Goal: Task Accomplishment & Management: Manage account settings

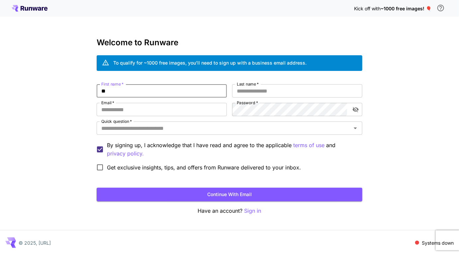
type input "*"
type input "*******"
click at [257, 90] on input "Last name   *" at bounding box center [297, 90] width 130 height 13
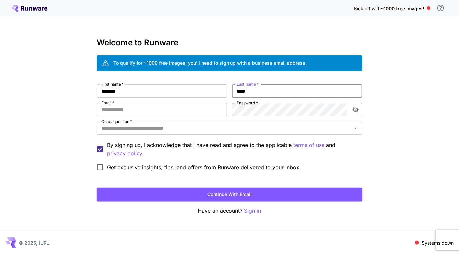
type input "****"
click at [180, 108] on input "Email   *" at bounding box center [162, 109] width 130 height 13
click at [159, 112] on input "Email   *" at bounding box center [162, 109] width 130 height 13
click at [162, 99] on div "First name   * ******* First name   * Last name   * **** Last name   * Email   …" at bounding box center [230, 129] width 266 height 90
click at [159, 109] on input "Email   *" at bounding box center [162, 109] width 130 height 13
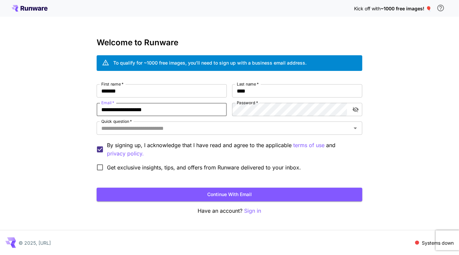
type input "**********"
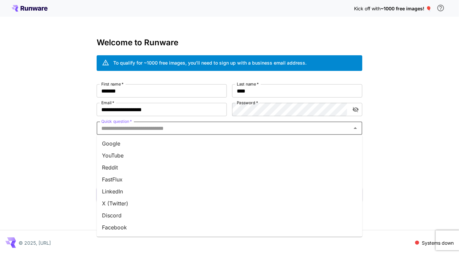
click at [222, 130] on input "Quick question   *" at bounding box center [224, 127] width 251 height 9
click at [215, 142] on li "Google" at bounding box center [230, 143] width 266 height 12
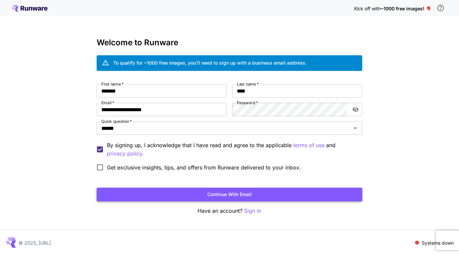
click at [128, 189] on button "Continue with email" at bounding box center [230, 195] width 266 height 14
click at [245, 196] on button "Continue with email" at bounding box center [230, 195] width 266 height 14
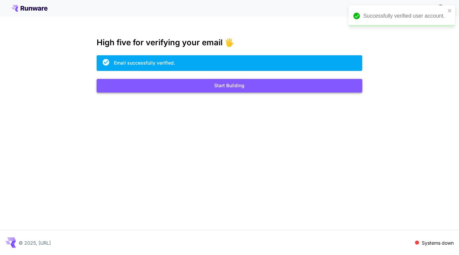
click at [275, 87] on button "Start Building" at bounding box center [230, 86] width 266 height 14
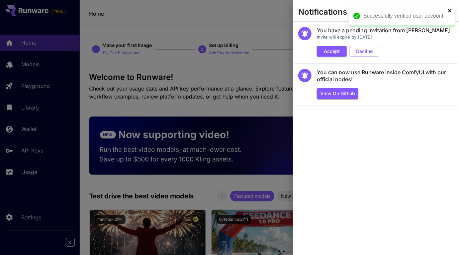
click at [451, 10] on icon "close" at bounding box center [450, 10] width 3 height 3
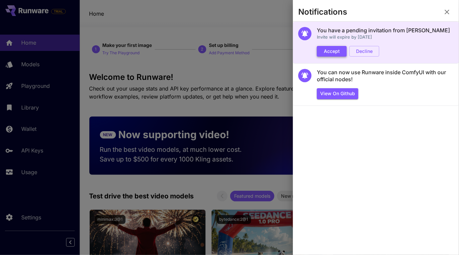
click at [329, 52] on button "Accept" at bounding box center [332, 51] width 30 height 11
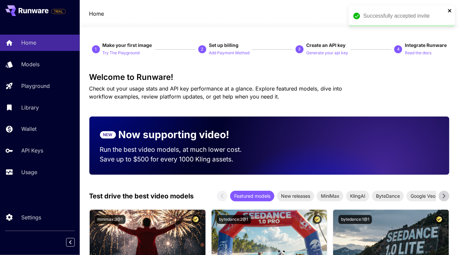
click at [451, 11] on icon "close" at bounding box center [450, 10] width 3 height 3
click at [363, 13] on icon "button" at bounding box center [363, 14] width 8 height 8
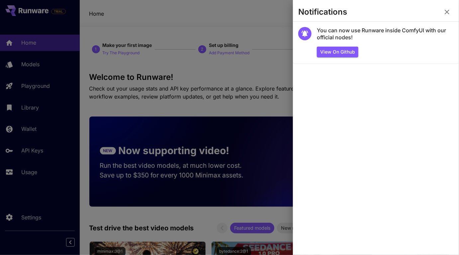
click at [451, 11] on icon "button" at bounding box center [448, 12] width 8 height 8
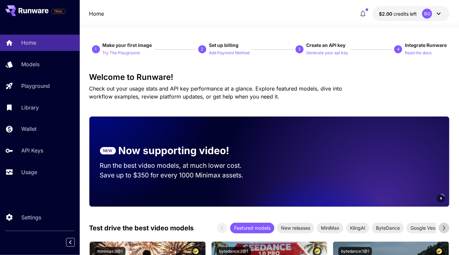
click at [363, 83] on div "Welcome to Runware! Check out your usage stats and API key performance at a gla…" at bounding box center [269, 86] width 361 height 28
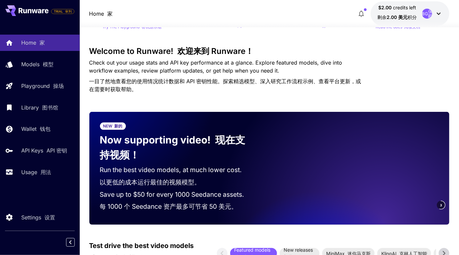
scroll to position [35, 0]
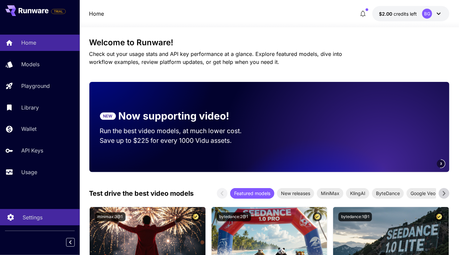
click at [48, 222] on link "Settings" at bounding box center [40, 217] width 80 height 16
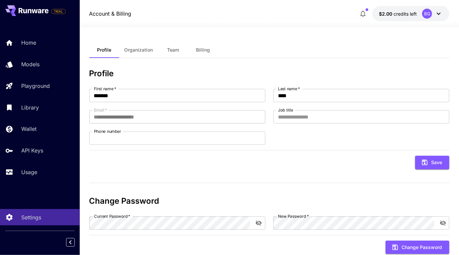
click at [65, 246] on div at bounding box center [40, 242] width 80 height 12
click at [72, 240] on icon "Collapse sidebar" at bounding box center [70, 242] width 8 height 8
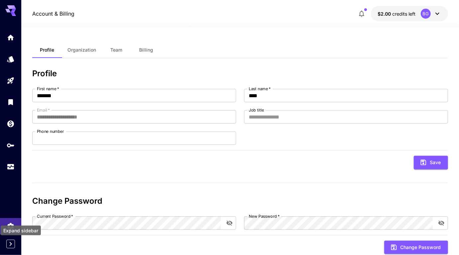
click at [9, 242] on icon "Expand sidebar" at bounding box center [11, 244] width 8 height 8
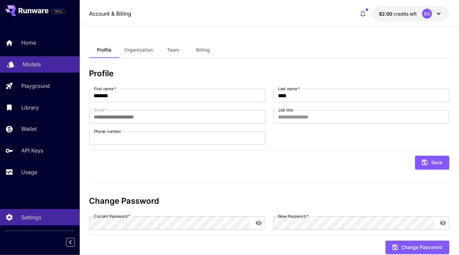
click at [49, 65] on div "Models" at bounding box center [49, 64] width 52 height 8
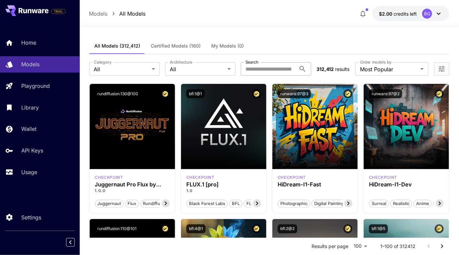
click at [271, 67] on input "Search" at bounding box center [268, 68] width 55 height 13
type input "****"
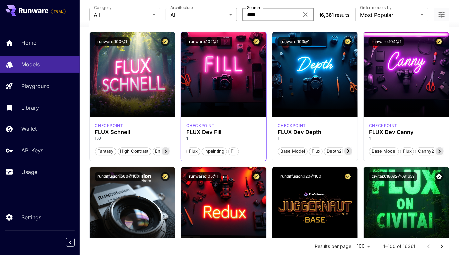
scroll to position [462, 0]
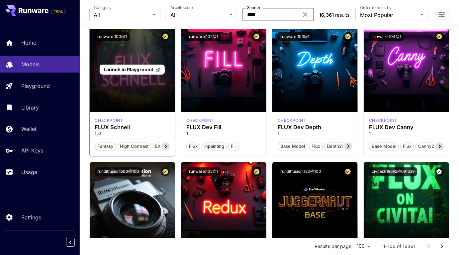
click at [154, 104] on div "Launch in Playground" at bounding box center [132, 69] width 85 height 85
click at [143, 68] on span "Launch in Playground" at bounding box center [129, 69] width 50 height 6
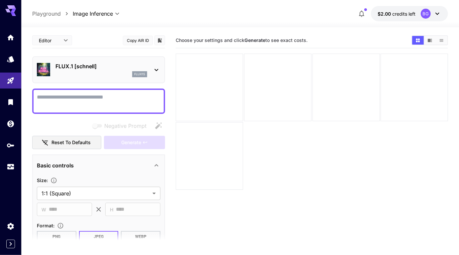
click at [300, 156] on div at bounding box center [312, 122] width 273 height 136
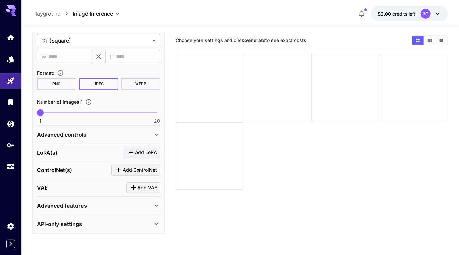
click at [11, 248] on div at bounding box center [10, 127] width 21 height 255
click at [9, 243] on icon "Expand sidebar" at bounding box center [11, 244] width 8 height 8
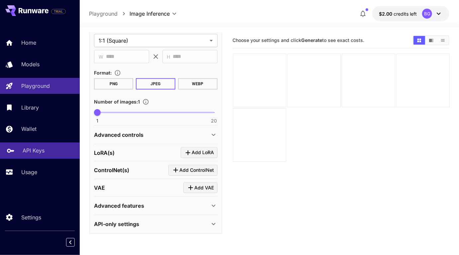
click at [39, 157] on link "API Keys" at bounding box center [40, 150] width 80 height 16
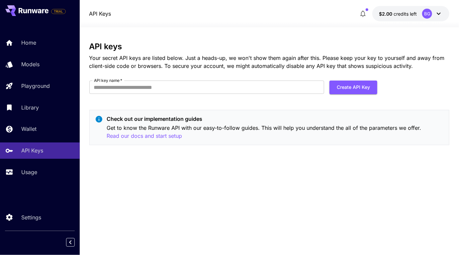
click at [170, 174] on div "API keys Your secret API keys are listed below. Just a heads-up, we won't show …" at bounding box center [269, 141] width 361 height 198
click at [202, 87] on input "API key name   *" at bounding box center [206, 86] width 235 height 13
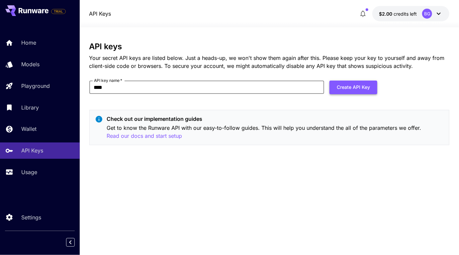
type input "****"
click at [362, 88] on button "Create API Key" at bounding box center [354, 87] width 48 height 14
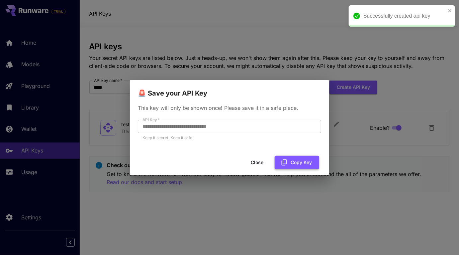
click at [292, 165] on button "Copy Key" at bounding box center [297, 163] width 45 height 14
click at [255, 162] on button "Close" at bounding box center [257, 163] width 30 height 14
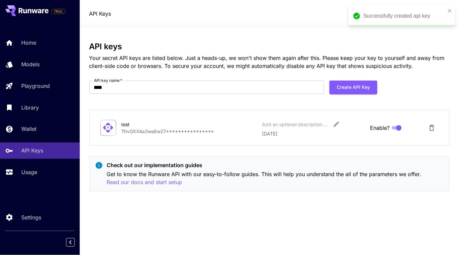
click at [277, 104] on div "**********" at bounding box center [269, 119] width 361 height 155
click at [451, 10] on icon "close" at bounding box center [450, 10] width 5 height 5
click at [366, 48] on h3 "API keys" at bounding box center [269, 46] width 361 height 9
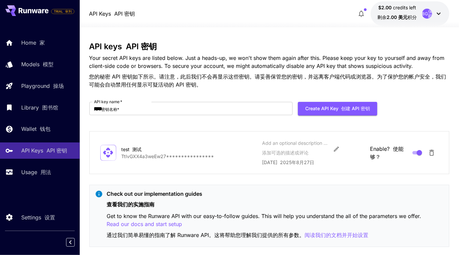
click at [243, 64] on p "Your secret API keys are listed below. Just a heads-up, we won't show them agai…" at bounding box center [269, 72] width 361 height 37
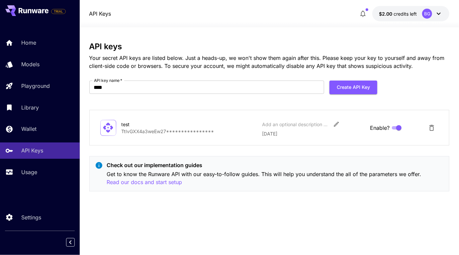
click at [70, 247] on div at bounding box center [40, 242] width 80 height 12
click at [71, 244] on icon "Collapse sidebar" at bounding box center [70, 242] width 8 height 8
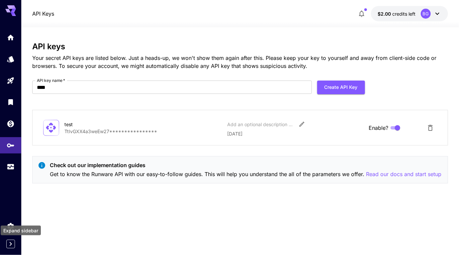
click at [12, 243] on icon "Expand sidebar" at bounding box center [11, 244] width 8 height 8
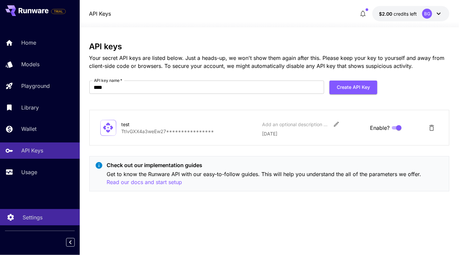
click at [29, 217] on p "Settings" at bounding box center [33, 217] width 20 height 8
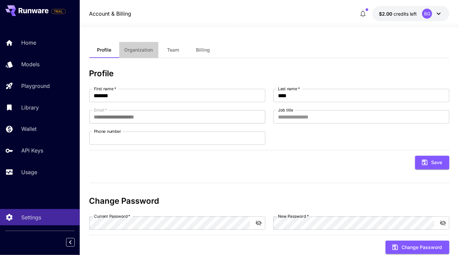
click at [141, 55] on button "Organization" at bounding box center [138, 50] width 39 height 16
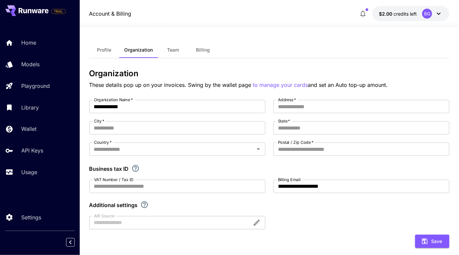
click at [169, 52] on span "Team" at bounding box center [174, 50] width 12 height 6
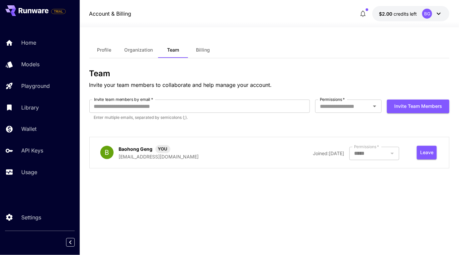
click at [250, 68] on div "Profile Organization Team Billing Team Invite your team members to collaborate …" at bounding box center [269, 141] width 361 height 198
click at [200, 49] on span "Billing" at bounding box center [203, 50] width 14 height 6
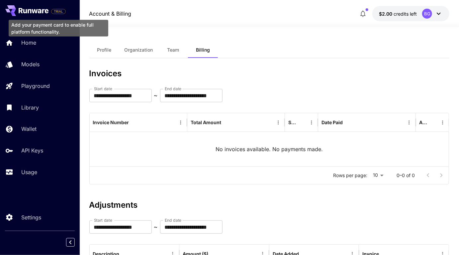
click at [59, 13] on span "TRIAL" at bounding box center [59, 11] width 14 height 5
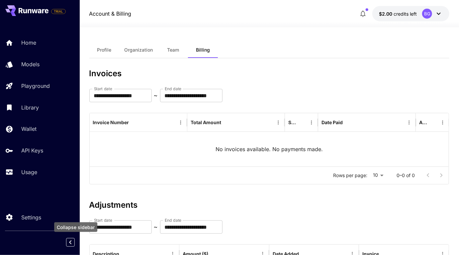
click at [69, 243] on icon "Collapse sidebar" at bounding box center [70, 242] width 8 height 8
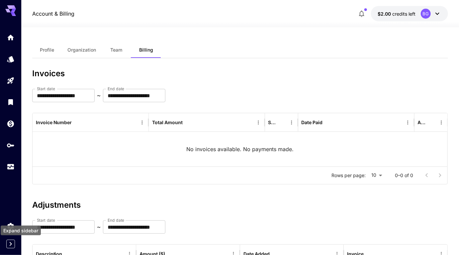
click at [9, 246] on icon "Expand sidebar" at bounding box center [11, 244] width 8 height 8
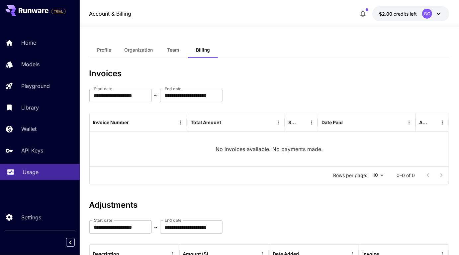
click at [32, 173] on p "Usage" at bounding box center [31, 172] width 16 height 8
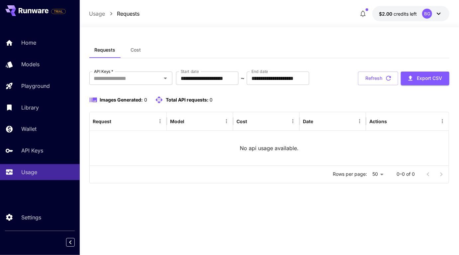
click at [136, 53] on button "Cost" at bounding box center [136, 50] width 30 height 16
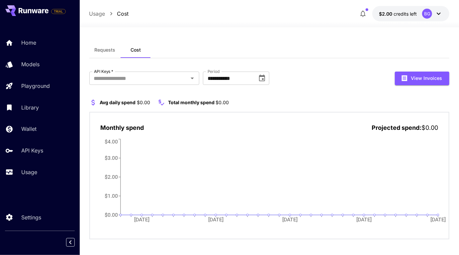
click at [115, 51] on span "Requests" at bounding box center [105, 50] width 21 height 6
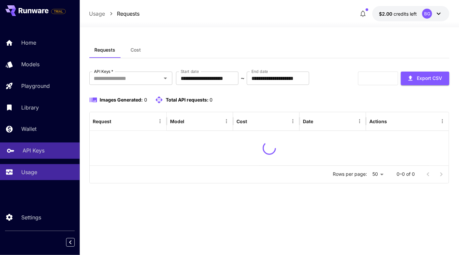
click at [35, 146] on link "API Keys" at bounding box center [40, 150] width 80 height 16
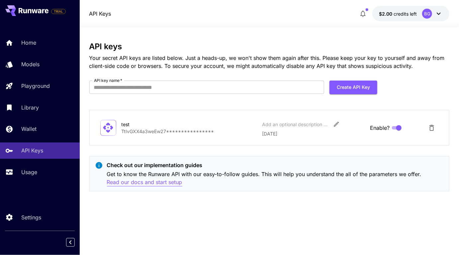
click at [160, 182] on p "Read our docs and start setup" at bounding box center [144, 182] width 75 height 8
